Goal: Transaction & Acquisition: Purchase product/service

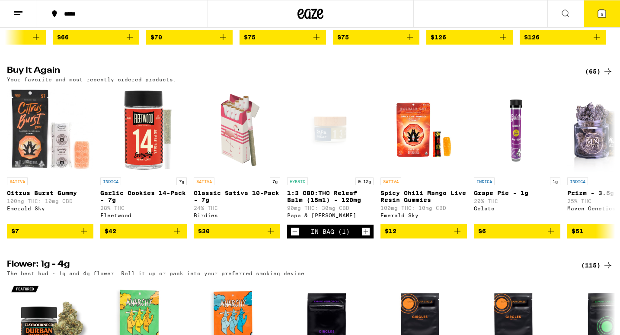
scroll to position [259, 0]
